Goal: Information Seeking & Learning: Check status

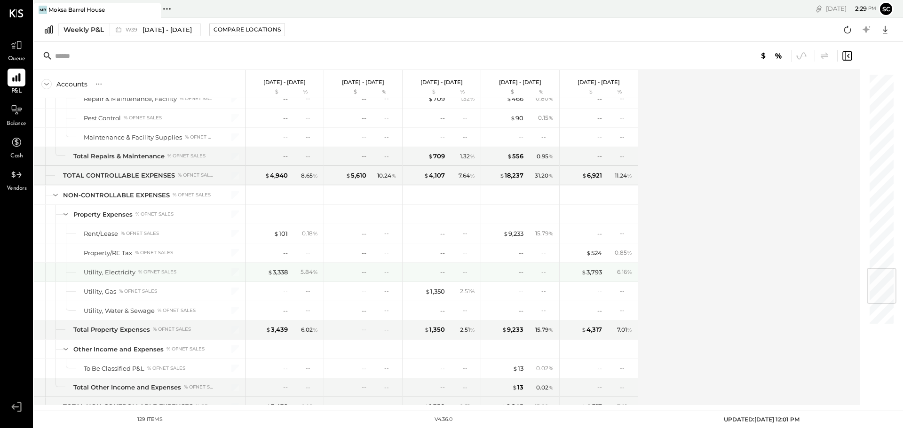
scroll to position [1814, 0]
